Goal: Task Accomplishment & Management: Manage account settings

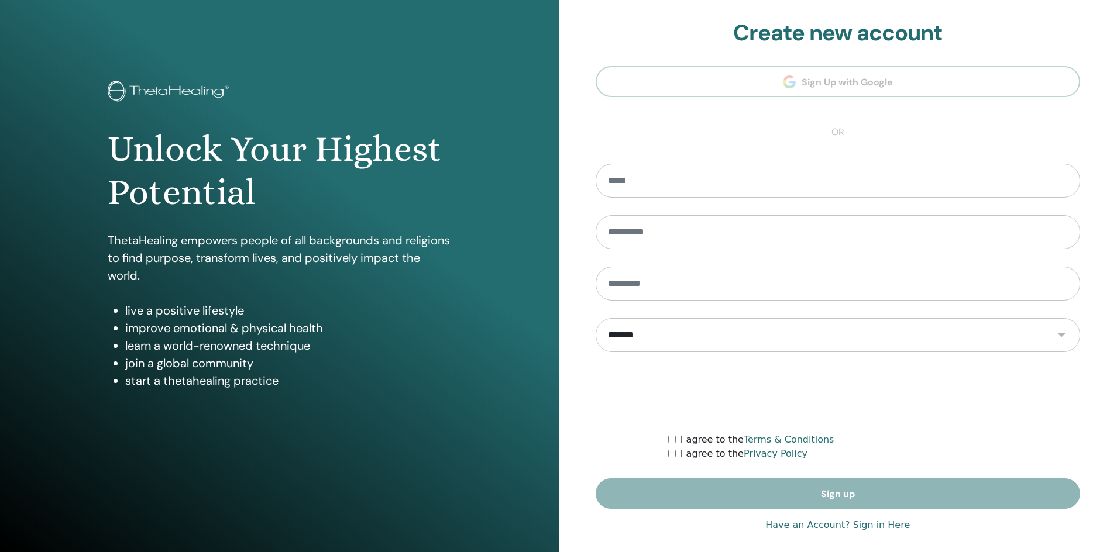
type input "**********"
click at [831, 527] on link "Have an Account? Sign in Here" at bounding box center [837, 525] width 145 height 14
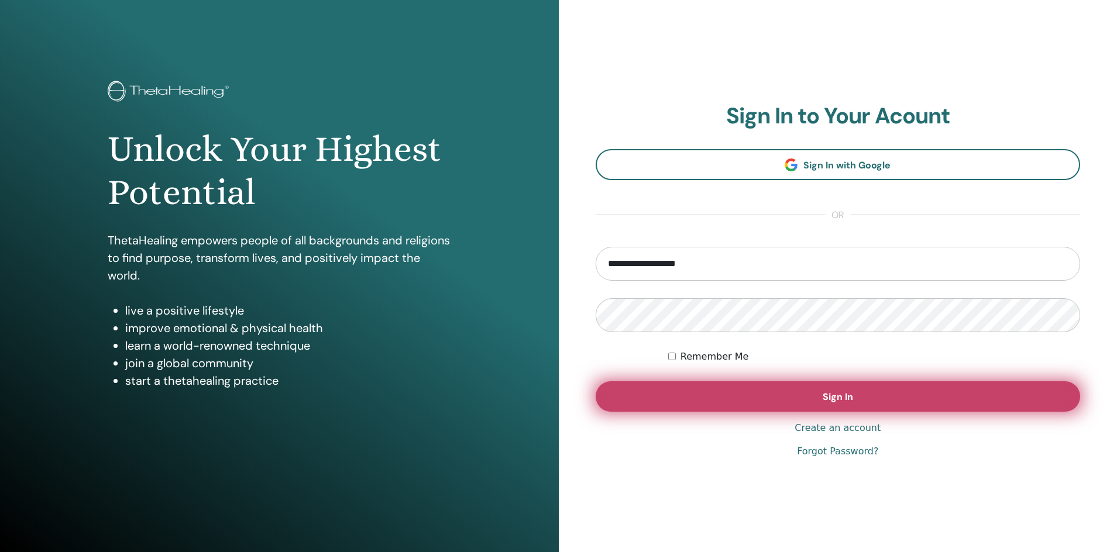
click at [774, 387] on button "Sign In" at bounding box center [838, 397] width 485 height 30
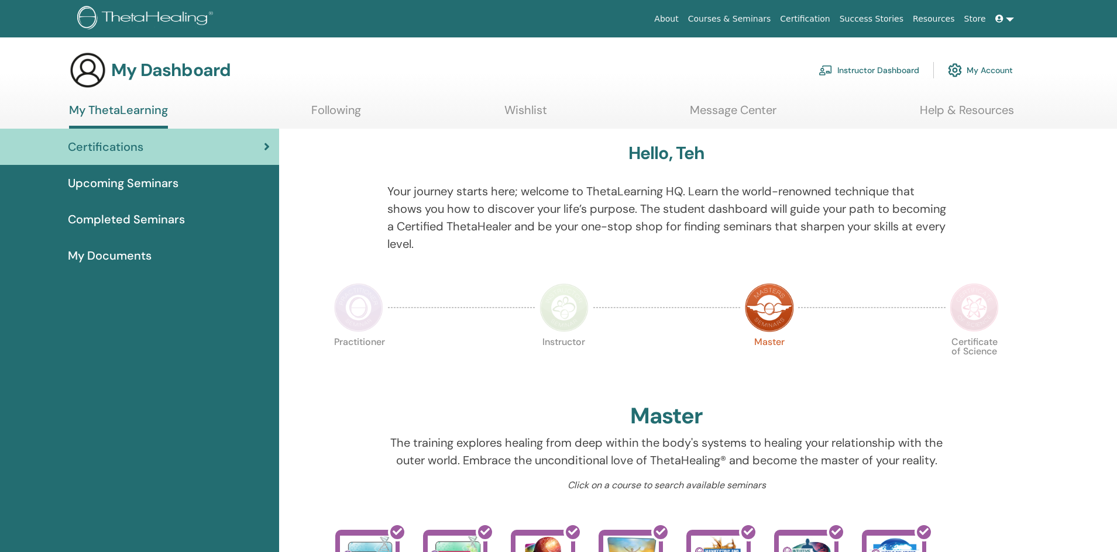
click at [879, 74] on link "Instructor Dashboard" at bounding box center [869, 70] width 101 height 26
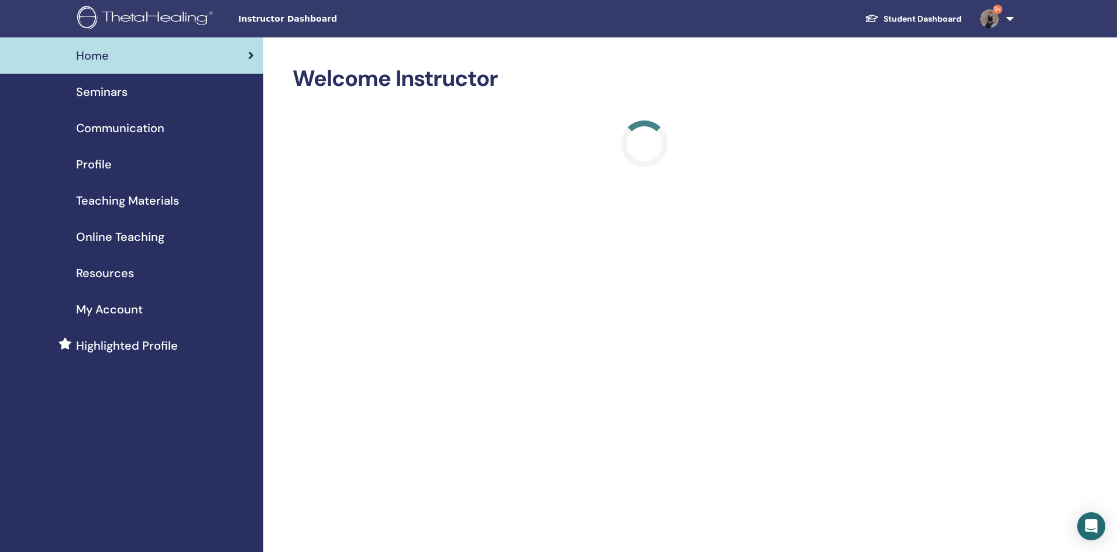
click at [117, 90] on span "Seminars" at bounding box center [101, 92] width 51 height 18
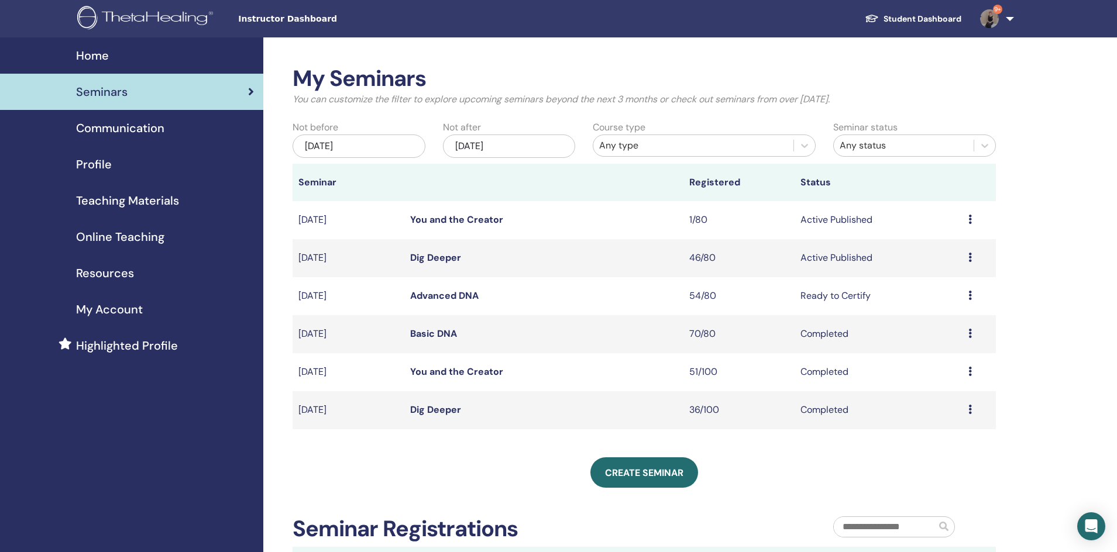
click at [441, 254] on link "Dig Deeper" at bounding box center [435, 258] width 51 height 12
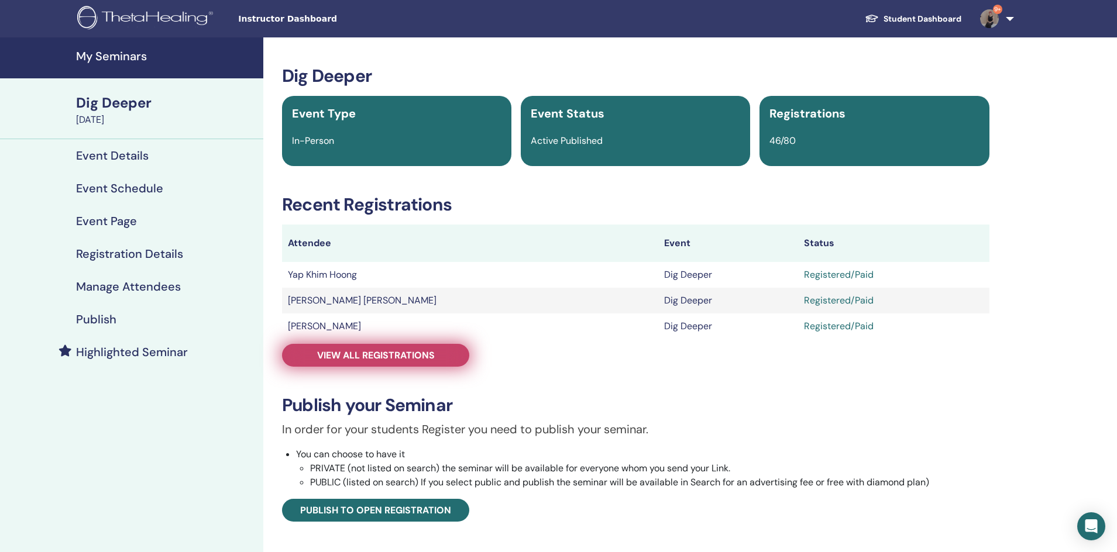
click at [369, 361] on span "View all registrations" at bounding box center [376, 355] width 118 height 12
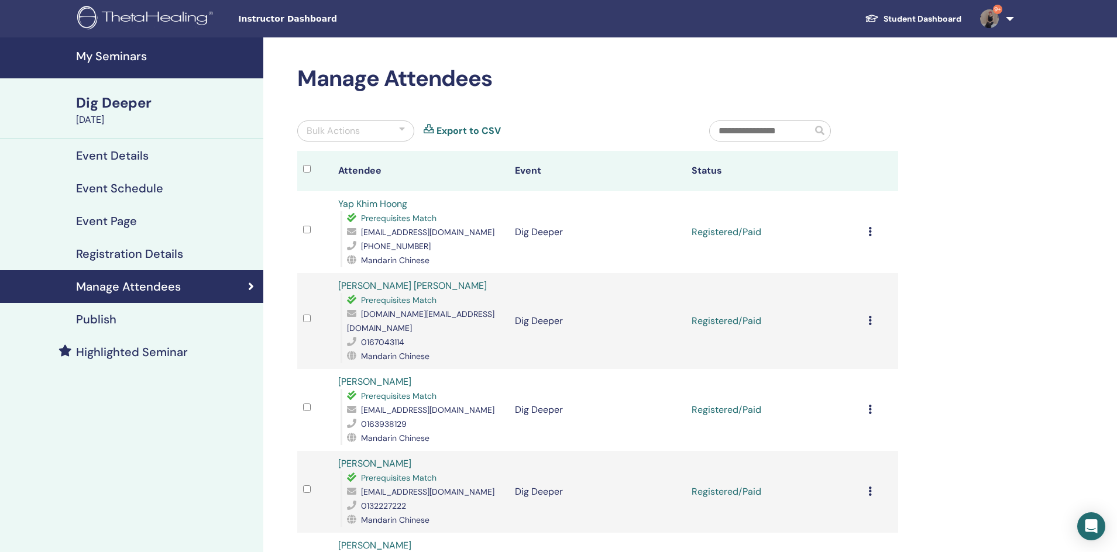
click at [872, 314] on div "Cancel Registration Do not auto-certify Mark as Paid Mark as Unpaid Mark as Abs…" at bounding box center [879, 321] width 23 height 14
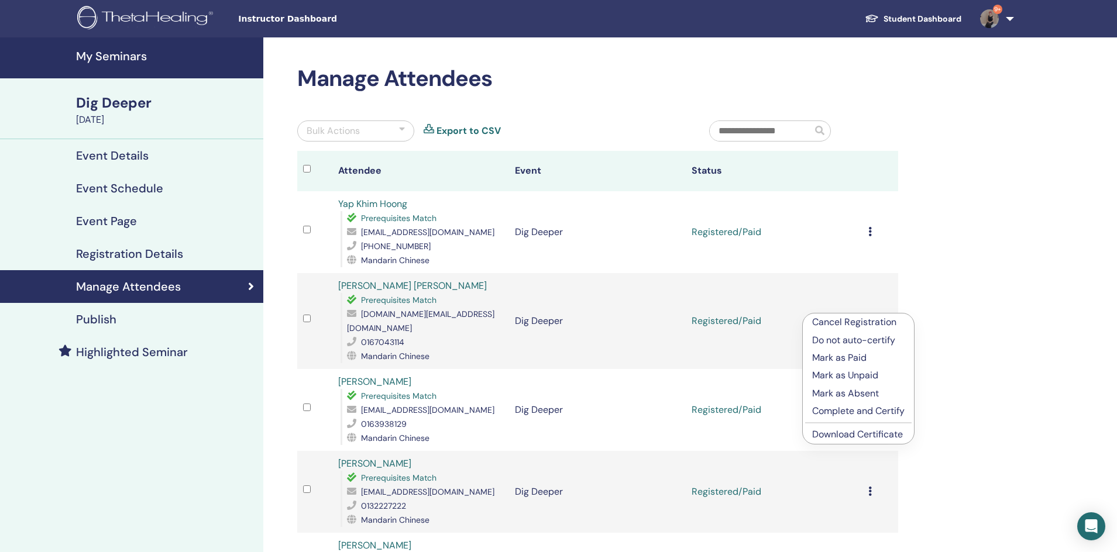
click at [865, 430] on link "Download Certificate" at bounding box center [857, 434] width 91 height 12
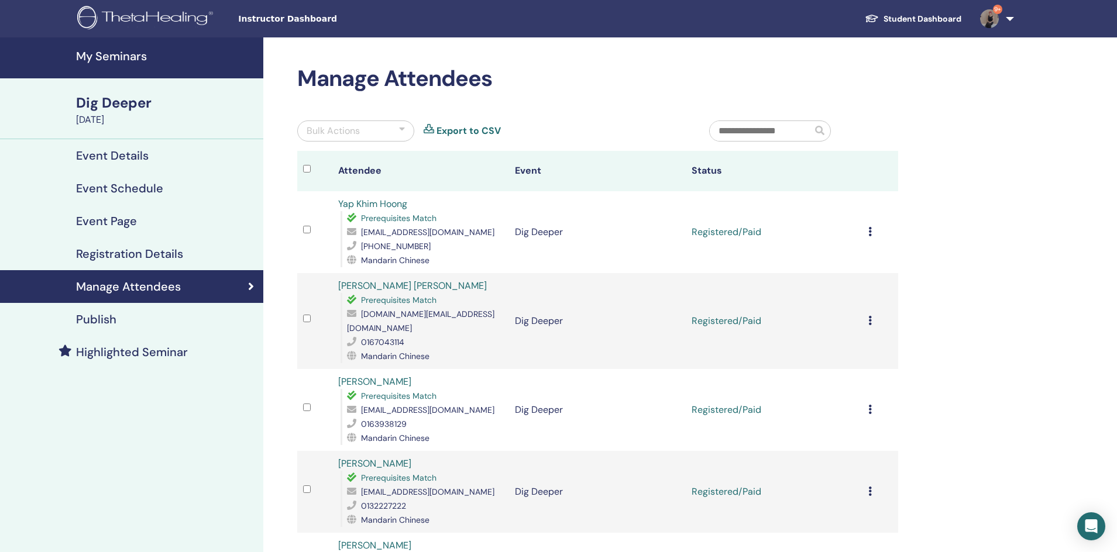
click at [872, 231] on icon at bounding box center [870, 231] width 4 height 9
click at [867, 351] on link "Download Certificate" at bounding box center [857, 352] width 91 height 12
click at [113, 52] on h4 "My Seminars" at bounding box center [166, 56] width 180 height 14
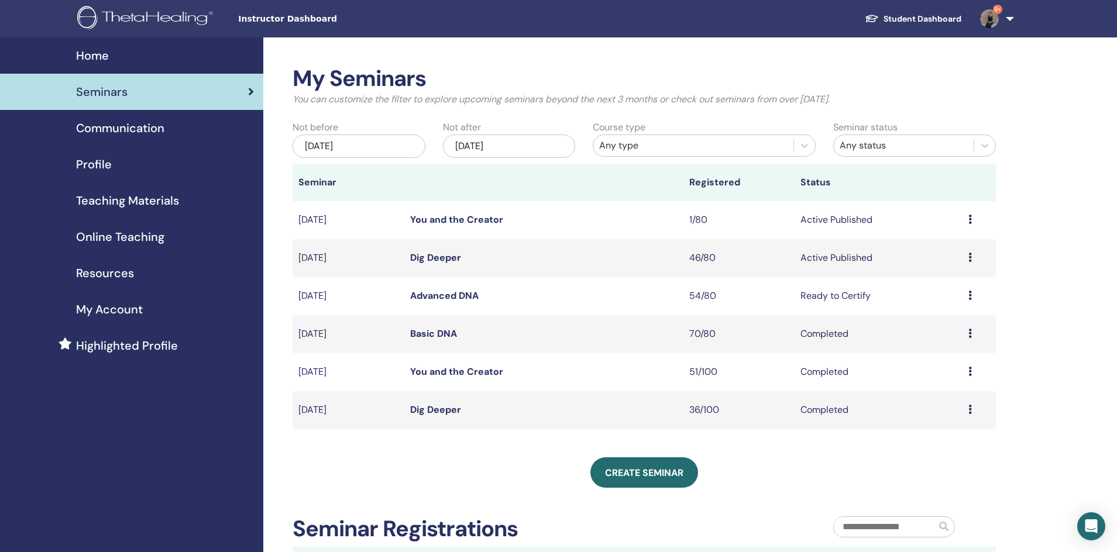
click at [448, 217] on link "You and the Creator" at bounding box center [456, 220] width 93 height 12
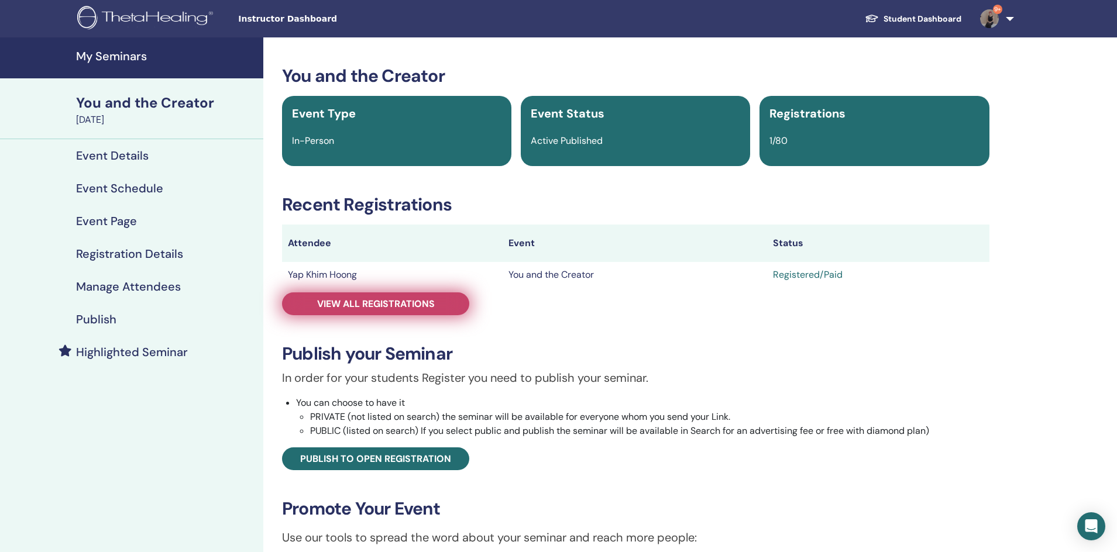
click at [390, 293] on link "View all registrations" at bounding box center [375, 304] width 187 height 23
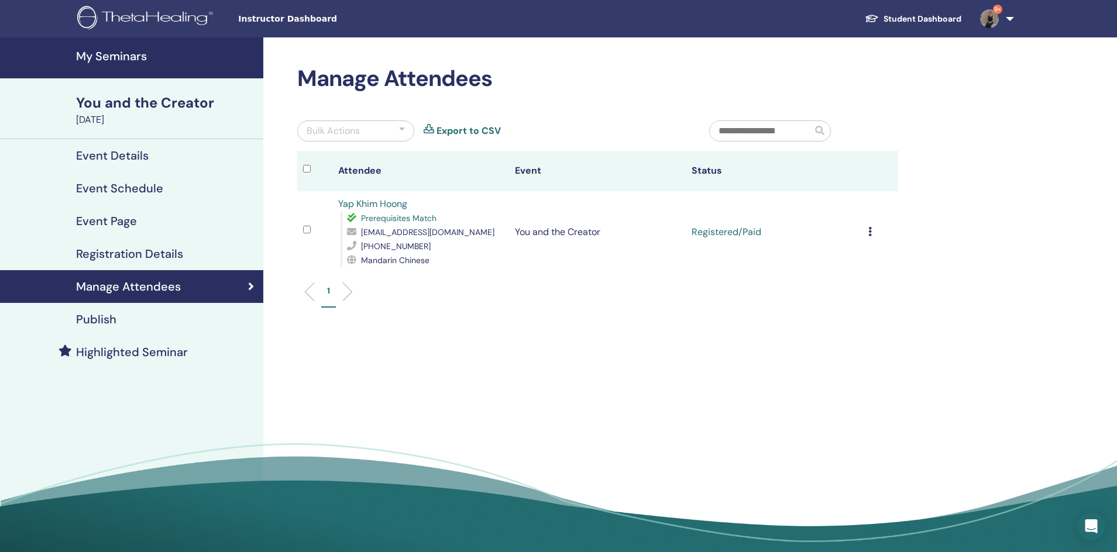
click at [871, 232] on icon at bounding box center [870, 231] width 4 height 9
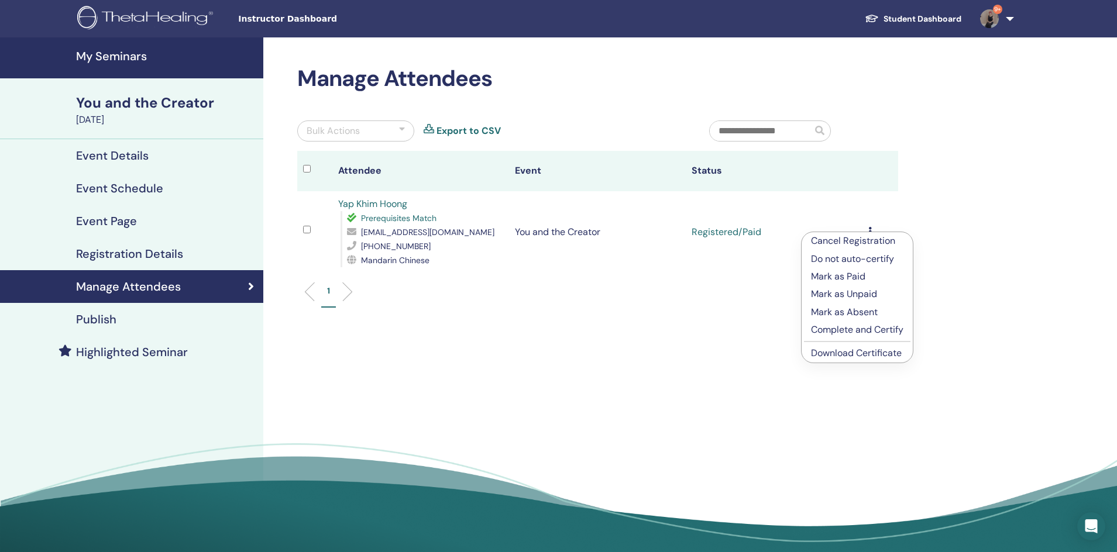
click at [862, 348] on link "Download Certificate" at bounding box center [856, 353] width 91 height 12
